Goal: Information Seeking & Learning: Learn about a topic

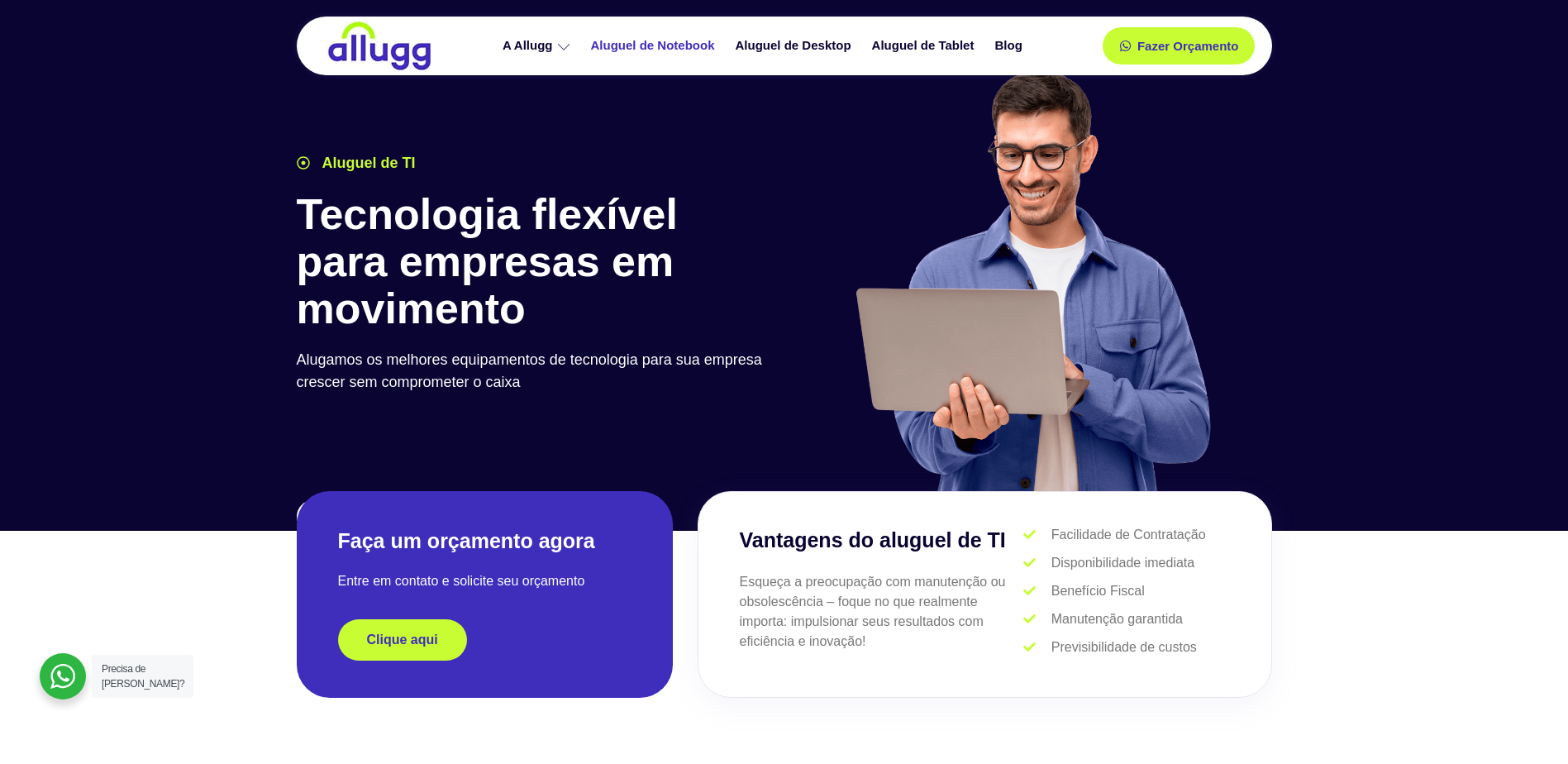
click at [664, 43] on link "Aluguel de Notebook" at bounding box center [655, 45] width 145 height 29
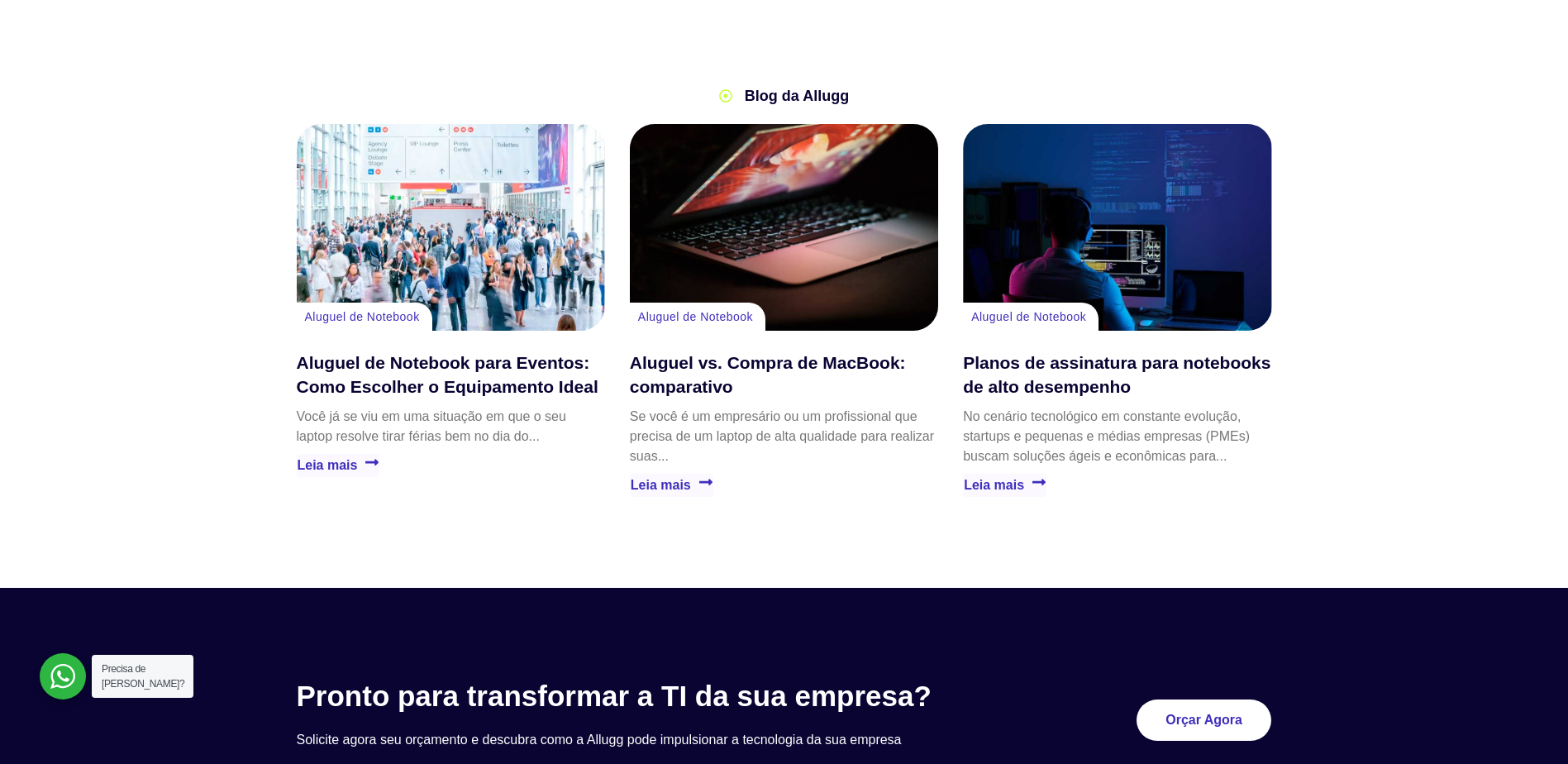
scroll to position [3473, 0]
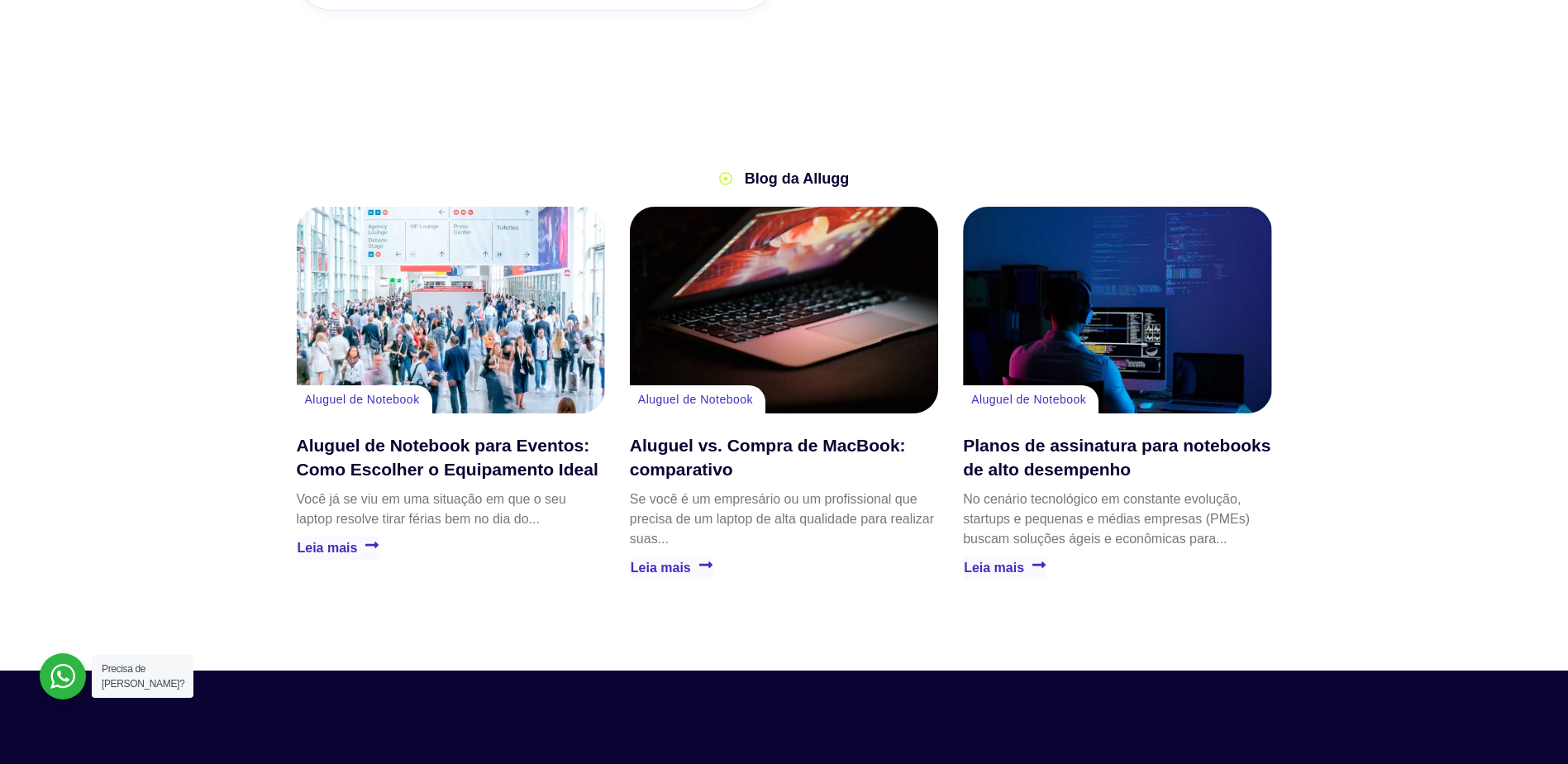
click at [1125, 315] on div "Planos de assinatura para notebooks de alto desempenho" at bounding box center [1117, 310] width 308 height 207
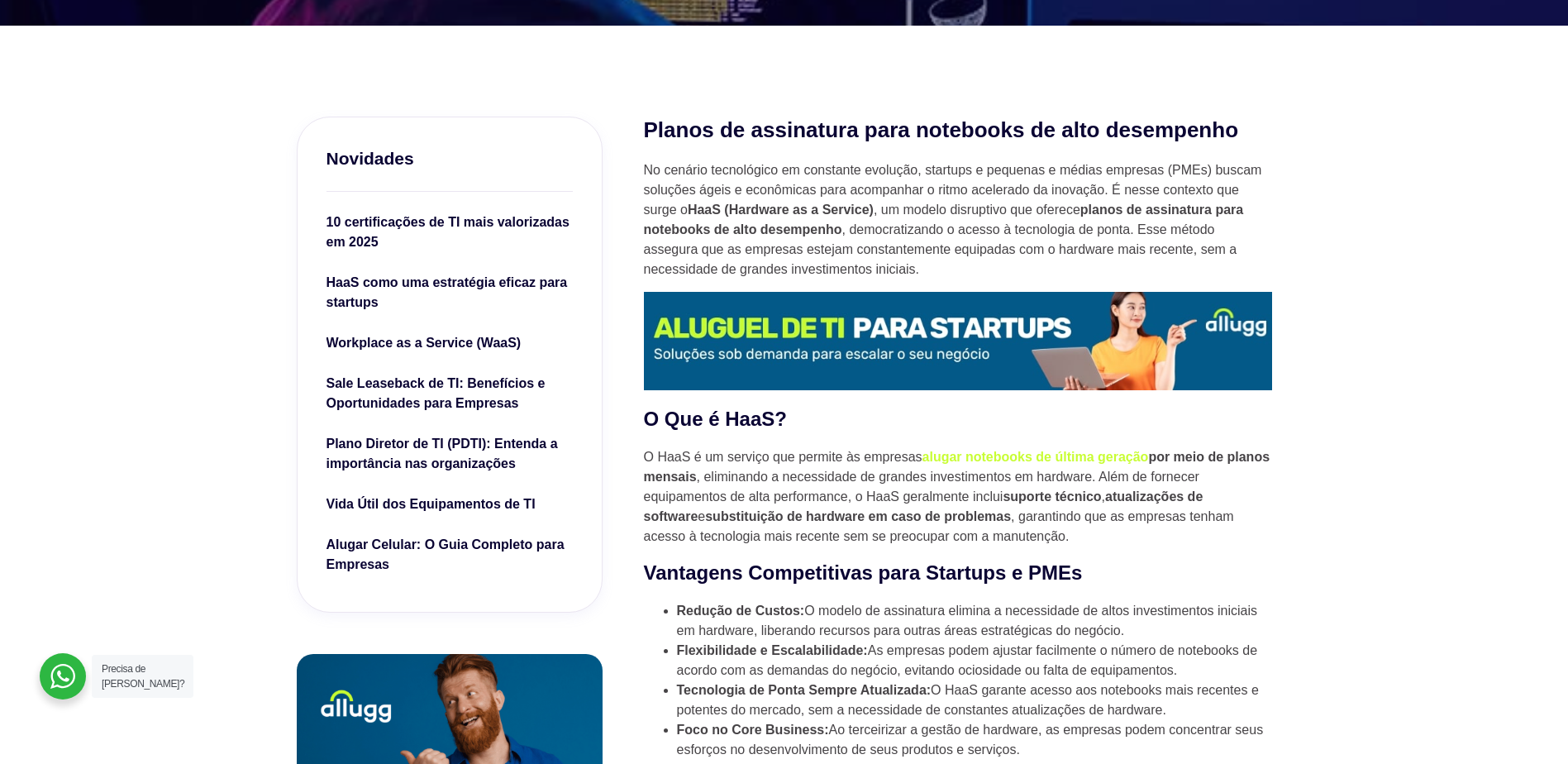
scroll to position [661, 0]
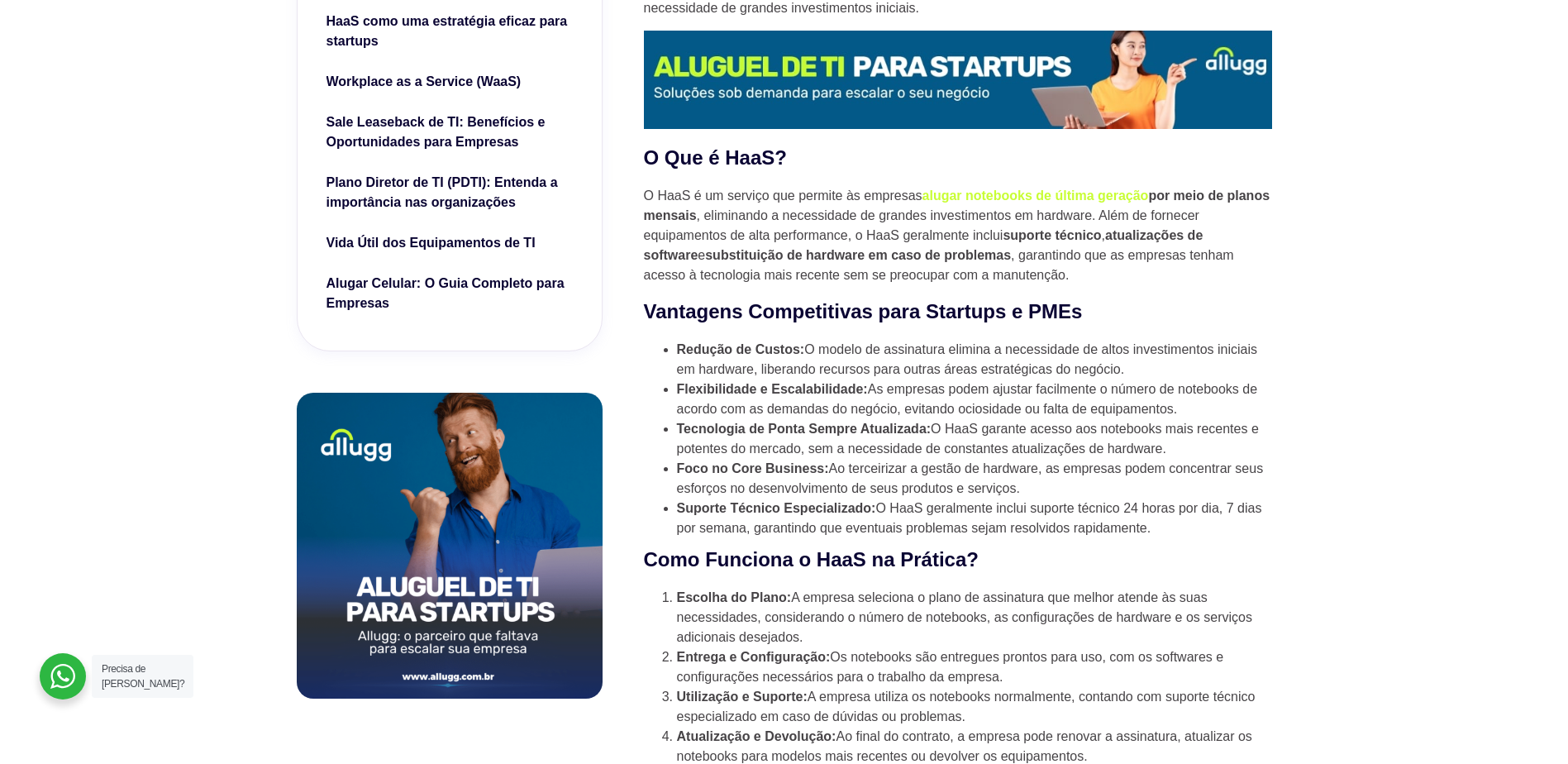
click at [1027, 498] on li "Suporte Técnico Especializado: O HaaS geralmente inclui suporte técnico 24 hora…" at bounding box center [974, 517] width 595 height 40
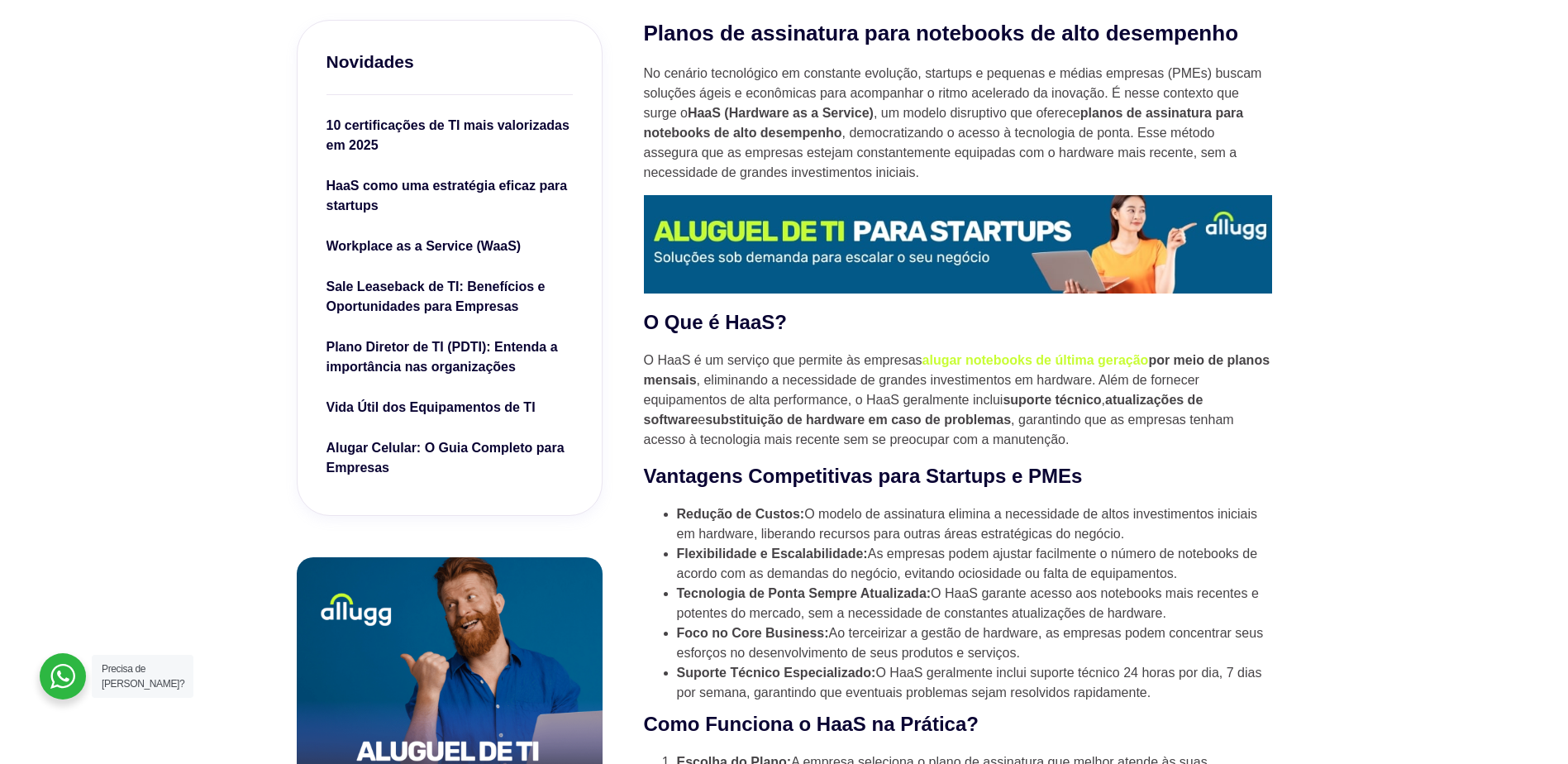
scroll to position [496, 0]
